Goal: Task Accomplishment & Management: Manage account settings

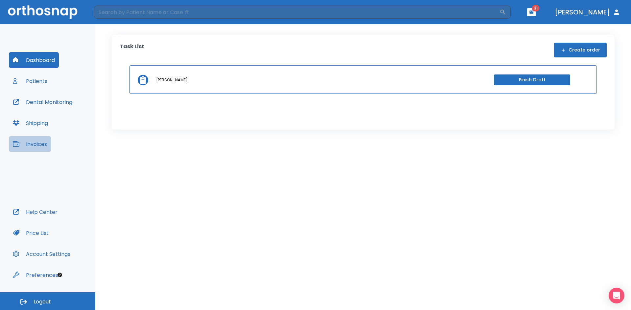
click at [37, 145] on button "Invoices" at bounding box center [30, 144] width 42 height 16
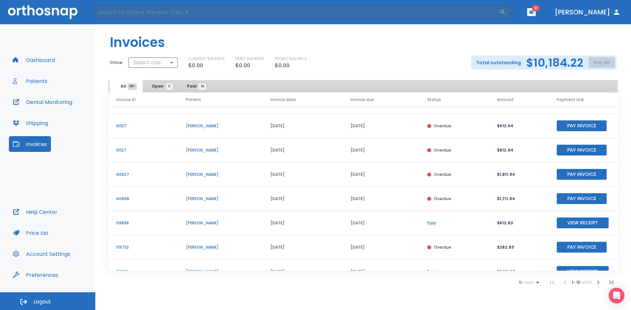
scroll to position [79, 0]
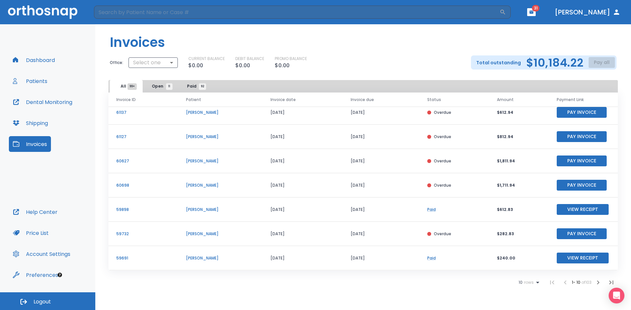
click at [123, 158] on p "60627" at bounding box center [143, 161] width 54 height 6
click at [298, 158] on td "[DATE]" at bounding box center [302, 161] width 80 height 24
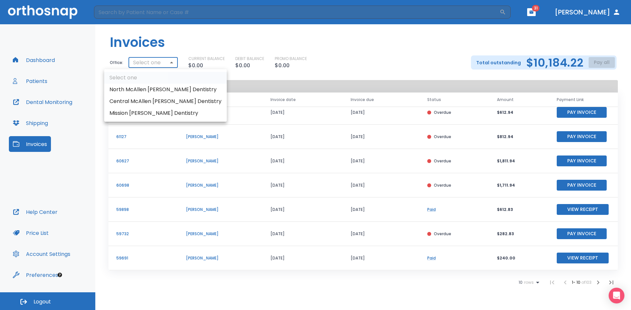
click at [161, 68] on body "​ 31 [PERSON_NAME] Dashboard Patients Dental Monitoring Shipping Invoices Help …" at bounding box center [315, 155] width 631 height 310
click at [156, 100] on li "Central McAllen [PERSON_NAME] Dentistry" at bounding box center [165, 102] width 123 height 12
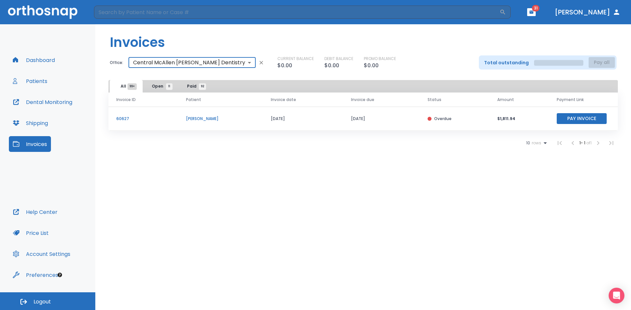
scroll to position [0, 0]
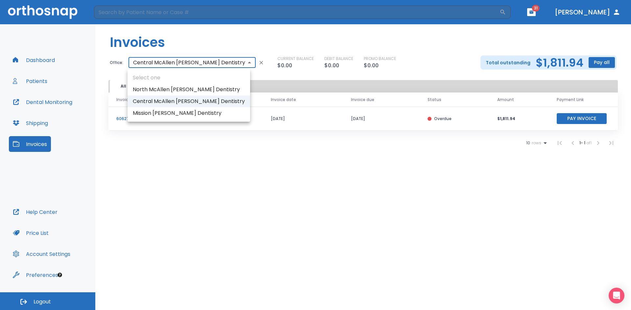
click at [168, 60] on body "​ 31 [PERSON_NAME] Dashboard Patients Dental Monitoring Shipping Invoices Help …" at bounding box center [315, 155] width 631 height 310
click at [172, 114] on li "Mission [PERSON_NAME] Dentistry" at bounding box center [188, 113] width 123 height 12
type input "2023"
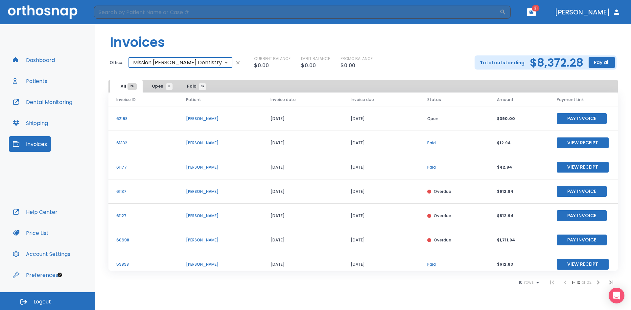
scroll to position [33, 0]
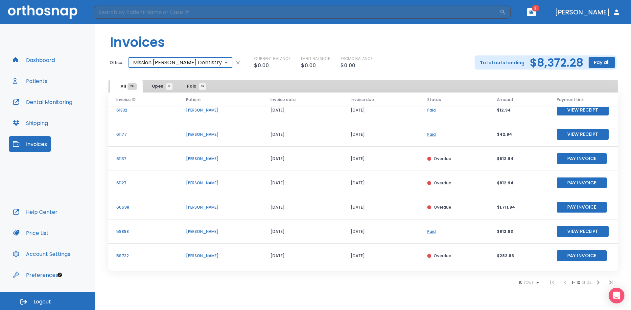
click at [212, 212] on td "[PERSON_NAME]" at bounding box center [220, 207] width 84 height 24
click at [212, 208] on p "[PERSON_NAME]" at bounding box center [220, 208] width 69 height 6
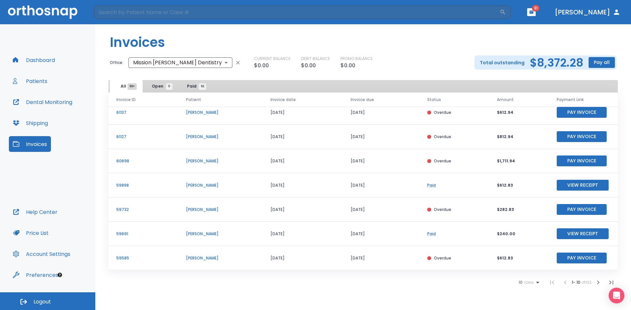
click at [563, 284] on li at bounding box center [564, 282] width 13 height 13
click at [562, 284] on li at bounding box center [564, 282] width 13 height 13
click at [598, 282] on icon "button" at bounding box center [598, 283] width 8 height 8
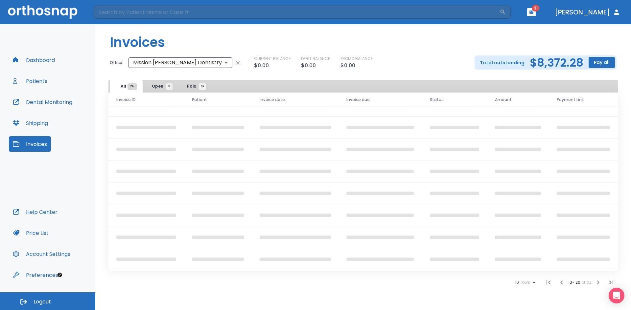
scroll to position [79, 0]
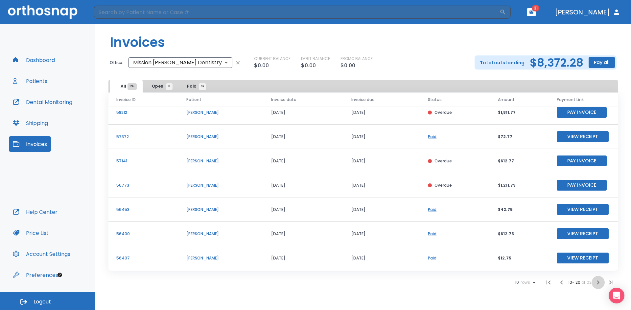
click at [598, 282] on icon "button" at bounding box center [598, 283] width 8 height 8
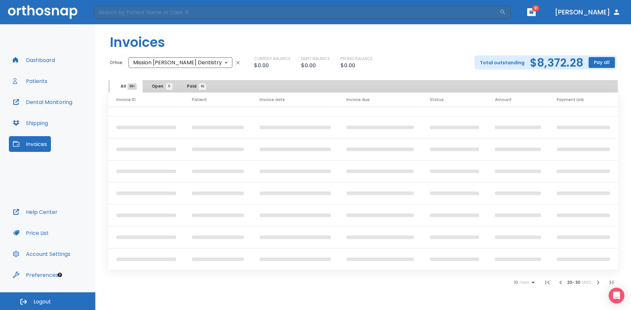
scroll to position [79, 0]
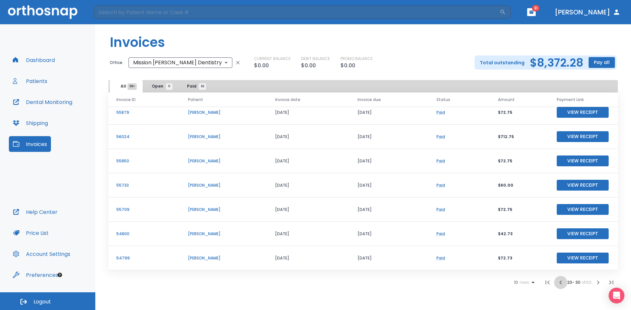
click at [560, 283] on icon "button" at bounding box center [560, 283] width 8 height 8
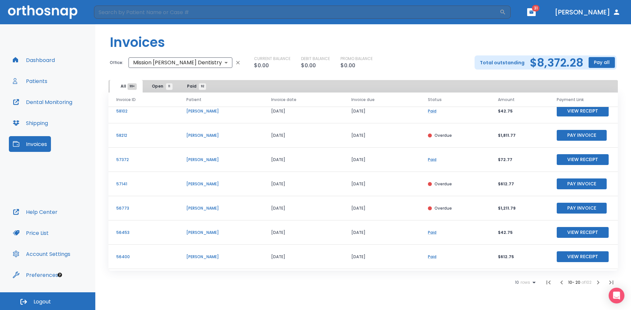
scroll to position [79, 0]
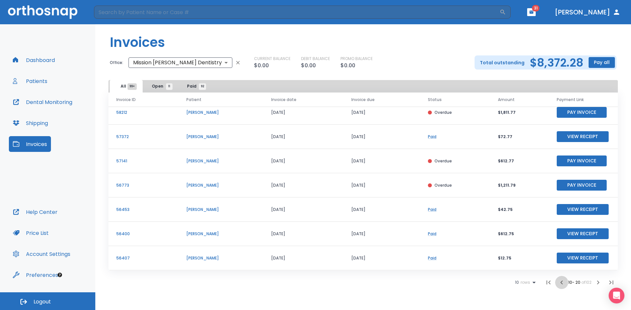
click at [560, 283] on icon "button" at bounding box center [561, 283] width 2 height 4
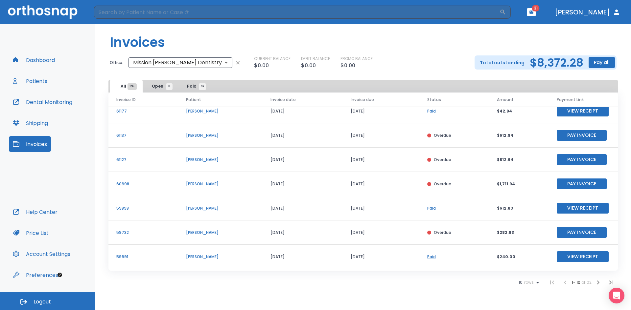
scroll to position [79, 0]
